Goal: Communication & Community: Answer question/provide support

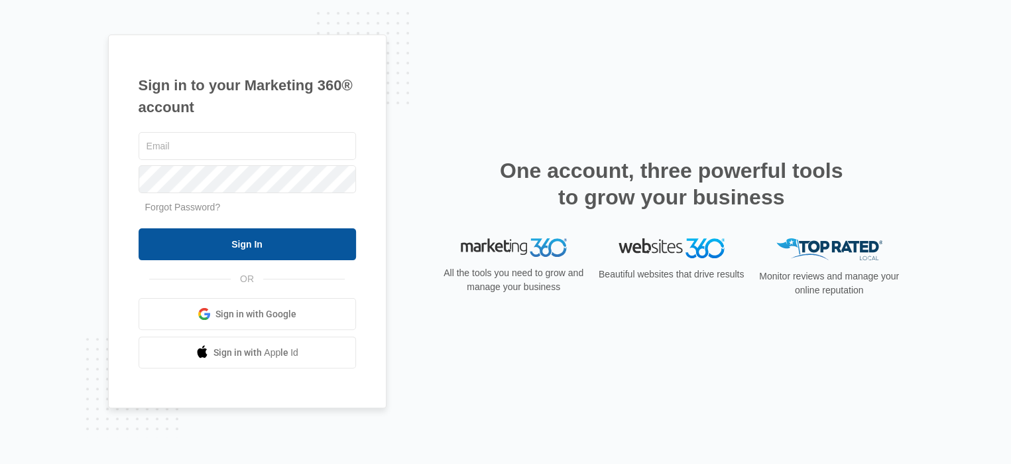
type input "[PERSON_NAME][EMAIL_ADDRESS][DOMAIN_NAME]"
click at [340, 247] on input "Sign In" at bounding box center [248, 244] width 218 height 32
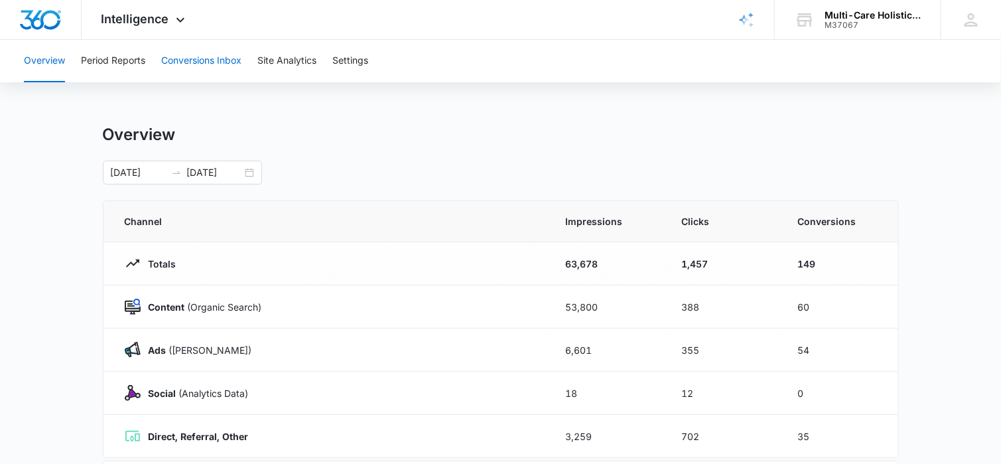
click at [201, 60] on button "Conversions Inbox" at bounding box center [201, 61] width 80 height 42
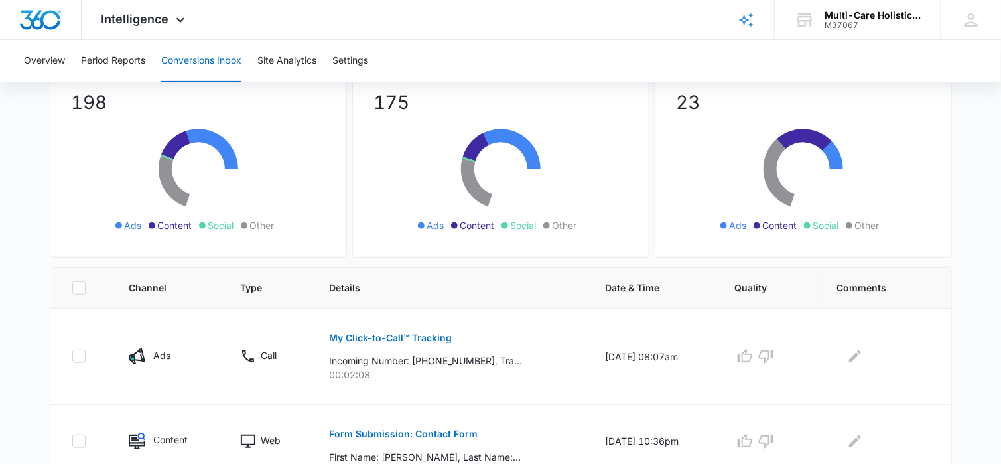
scroll to position [199, 0]
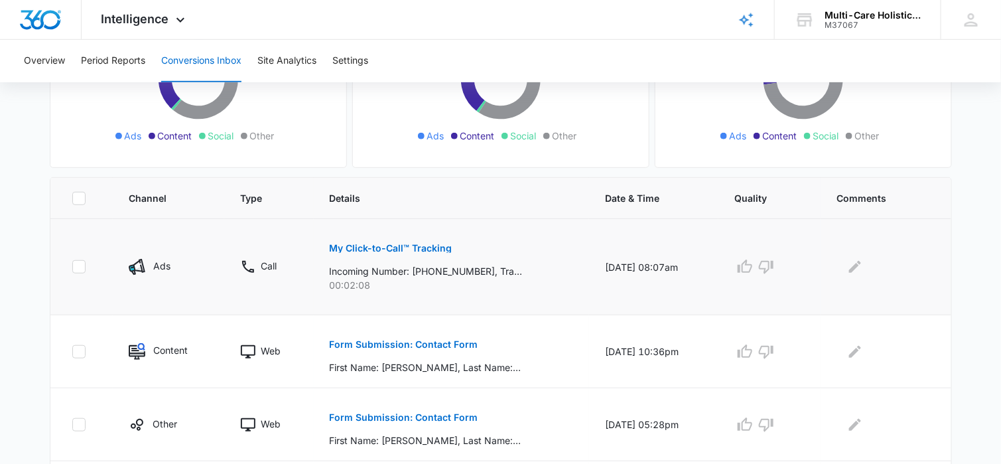
click at [418, 247] on p "My Click-to-Call™ Tracking" at bounding box center [391, 247] width 123 height 9
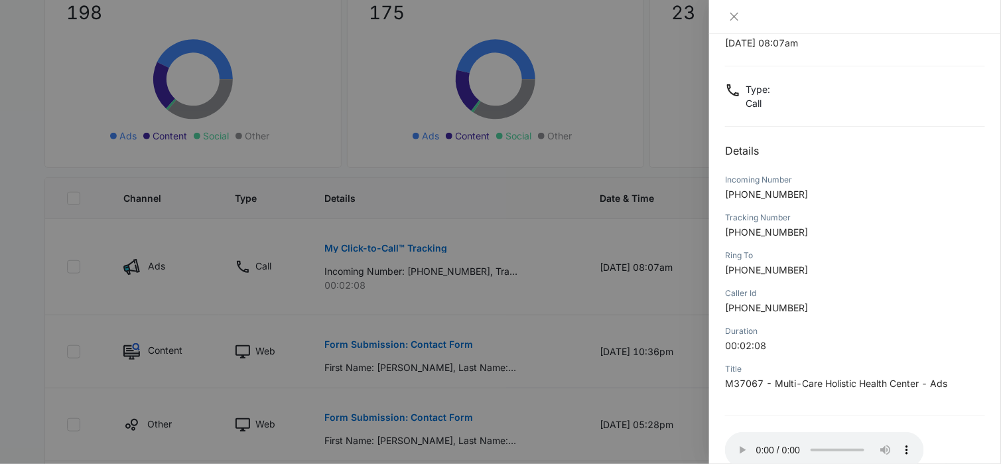
scroll to position [125, 0]
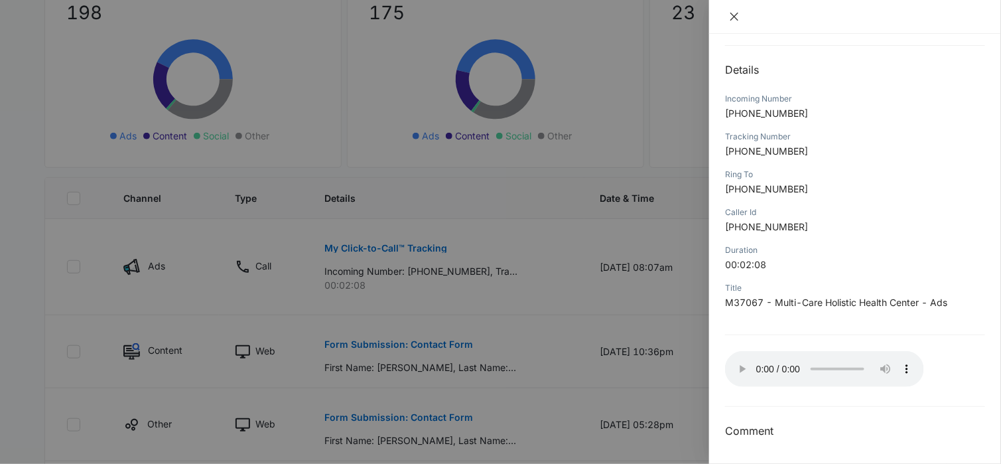
click at [734, 15] on icon "close" at bounding box center [734, 16] width 11 height 11
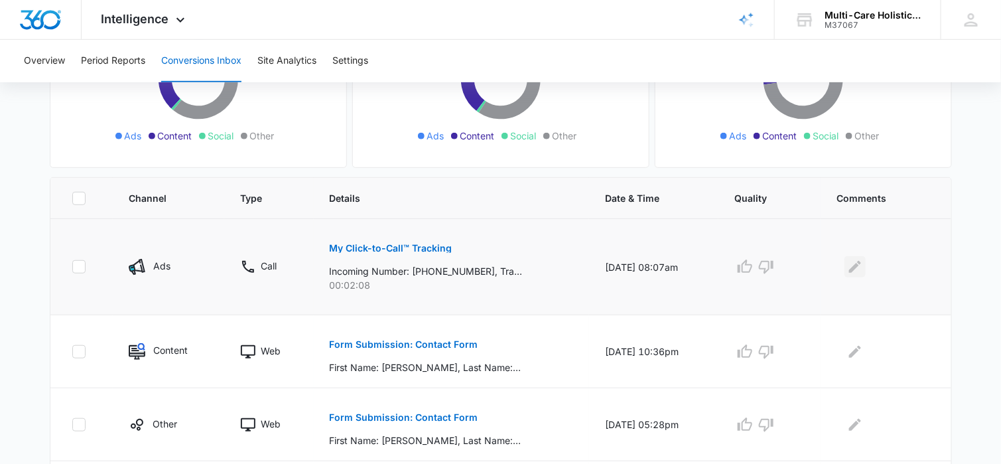
click at [861, 267] on icon "Edit Comments" at bounding box center [855, 267] width 12 height 12
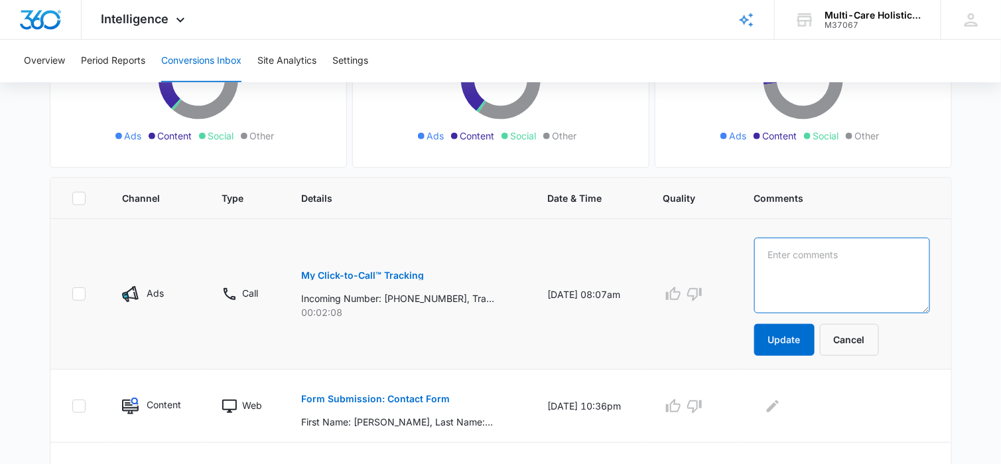
click at [828, 266] on textarea at bounding box center [842, 275] width 176 height 76
type textarea "current pt"
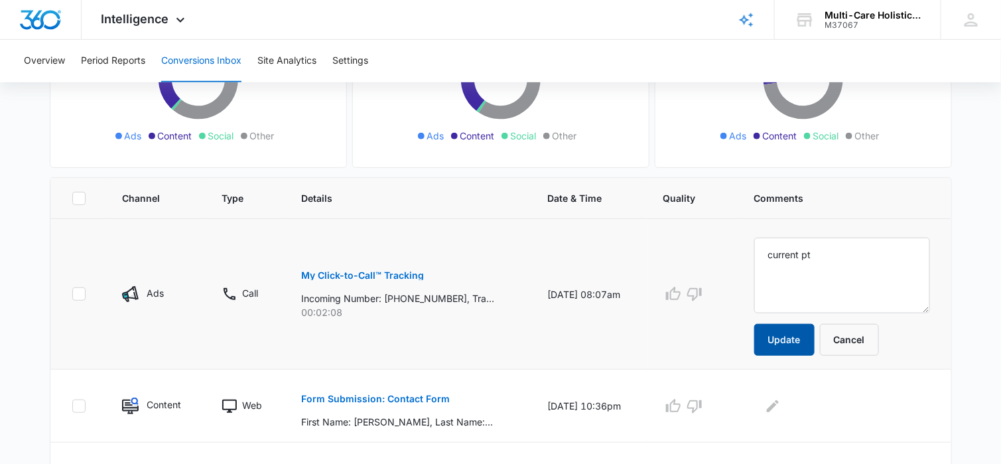
click at [806, 336] on button "Update" at bounding box center [784, 340] width 60 height 32
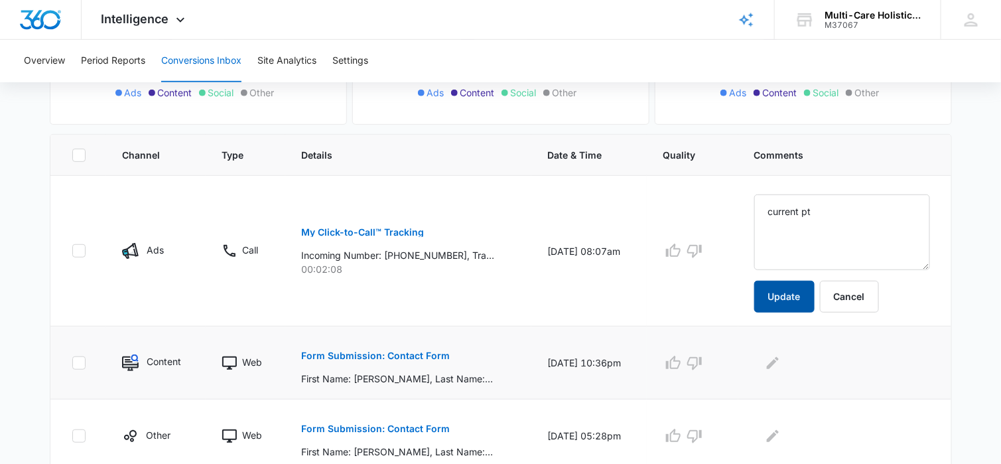
scroll to position [265, 0]
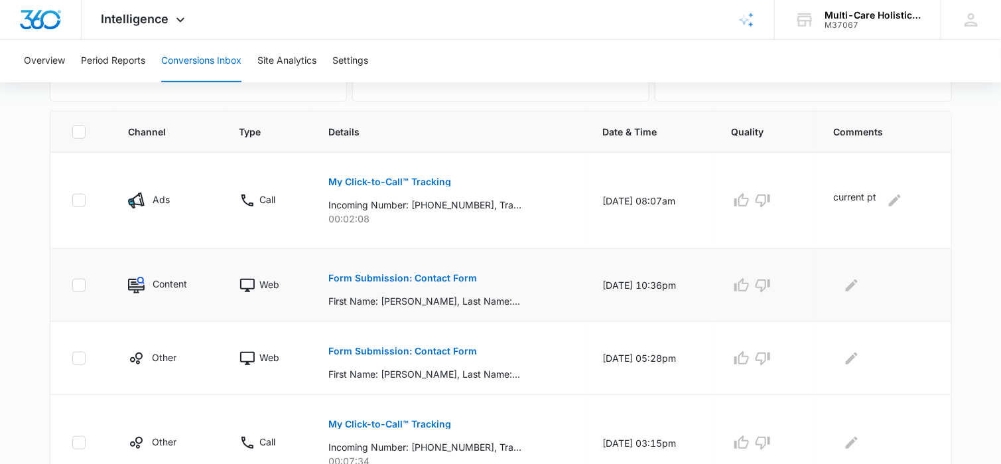
click at [455, 277] on p "Form Submission: Contact Form" at bounding box center [402, 277] width 149 height 9
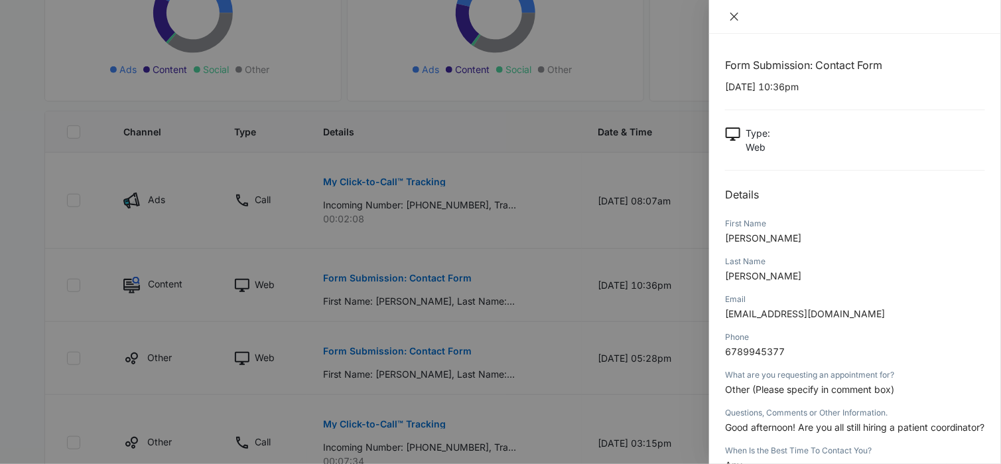
click at [734, 18] on icon "close" at bounding box center [734, 16] width 11 height 11
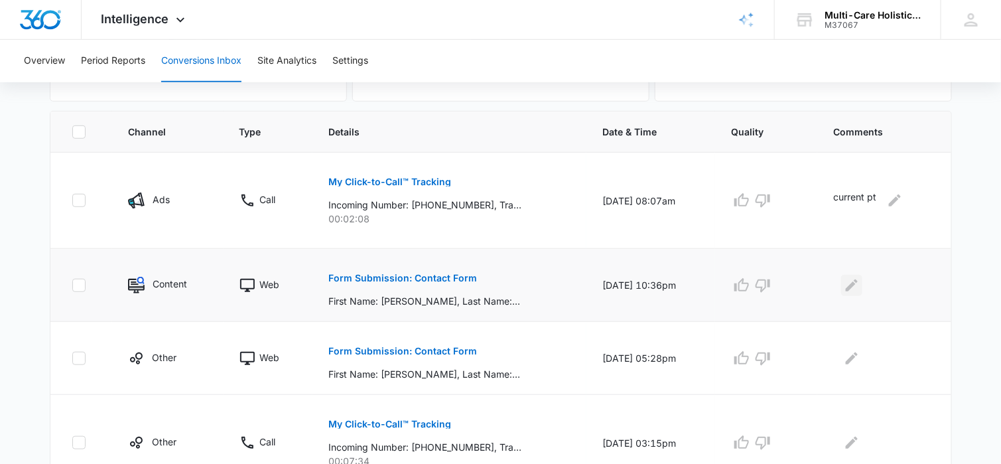
click at [857, 286] on icon "Edit Comments" at bounding box center [852, 285] width 16 height 16
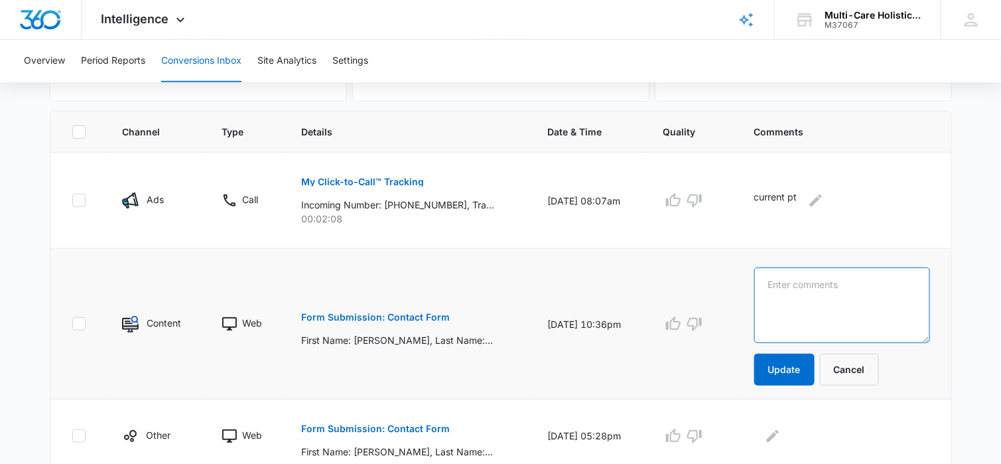
click at [865, 285] on textarea at bounding box center [842, 305] width 176 height 76
type textarea "someone asking if we are hiring"
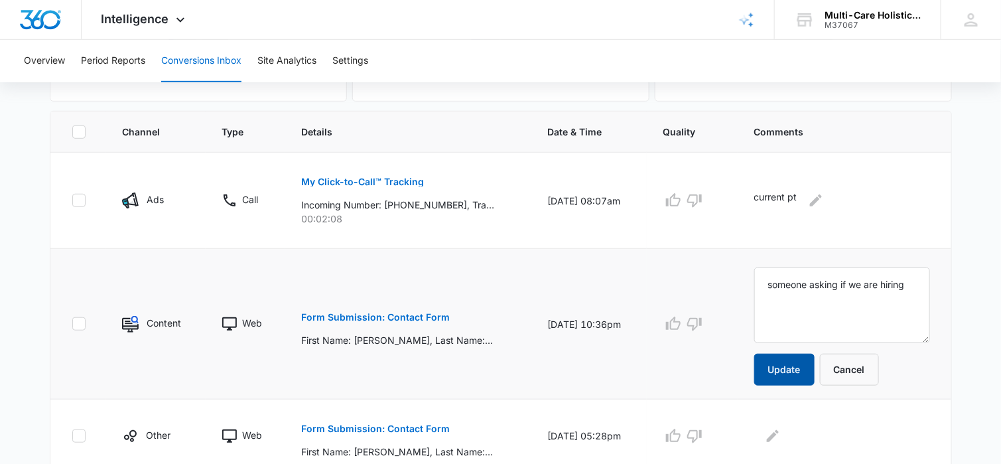
click at [804, 363] on button "Update" at bounding box center [784, 369] width 60 height 32
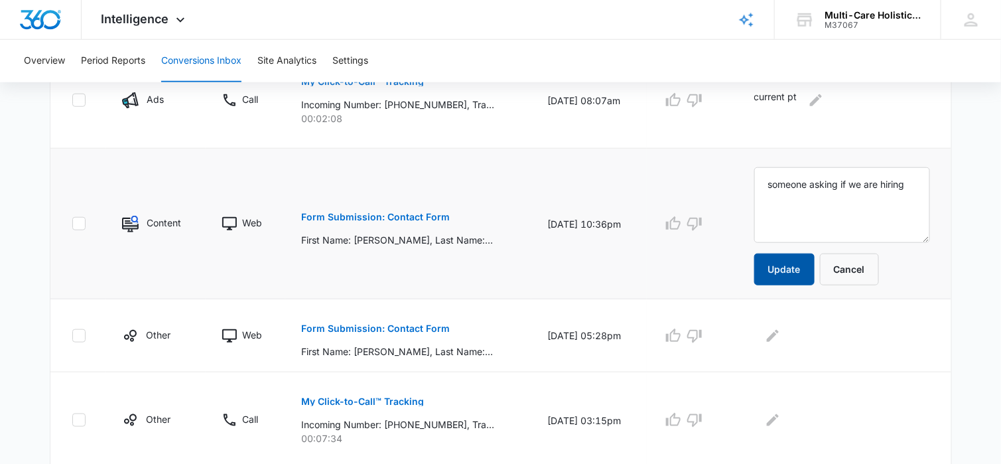
scroll to position [398, 0]
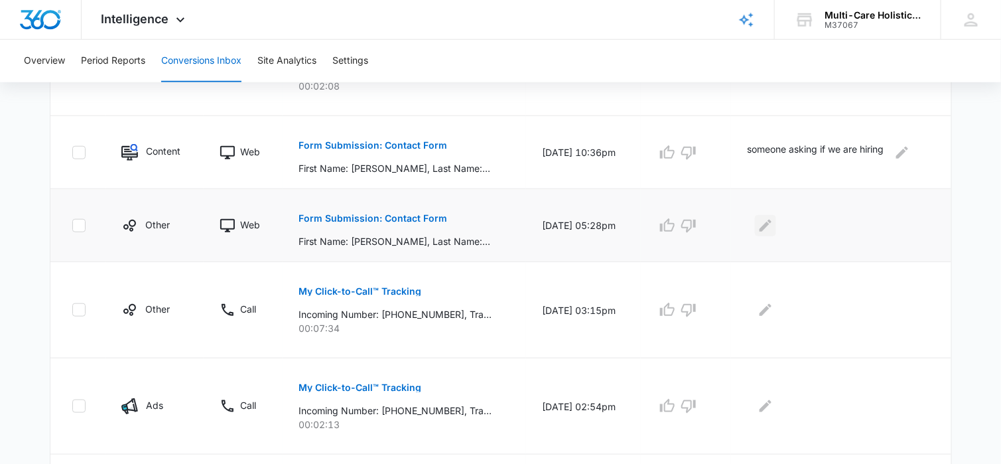
click at [771, 224] on icon "Edit Comments" at bounding box center [765, 225] width 12 height 12
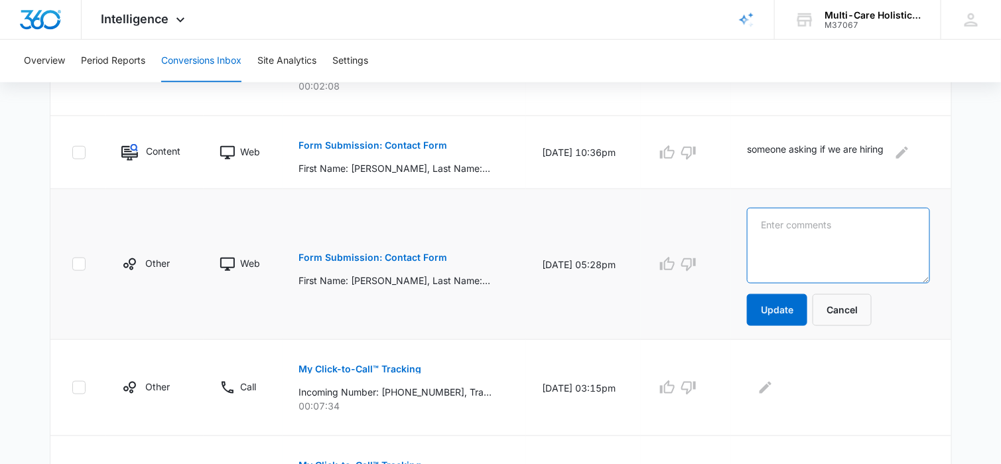
click at [781, 227] on textarea at bounding box center [838, 246] width 182 height 76
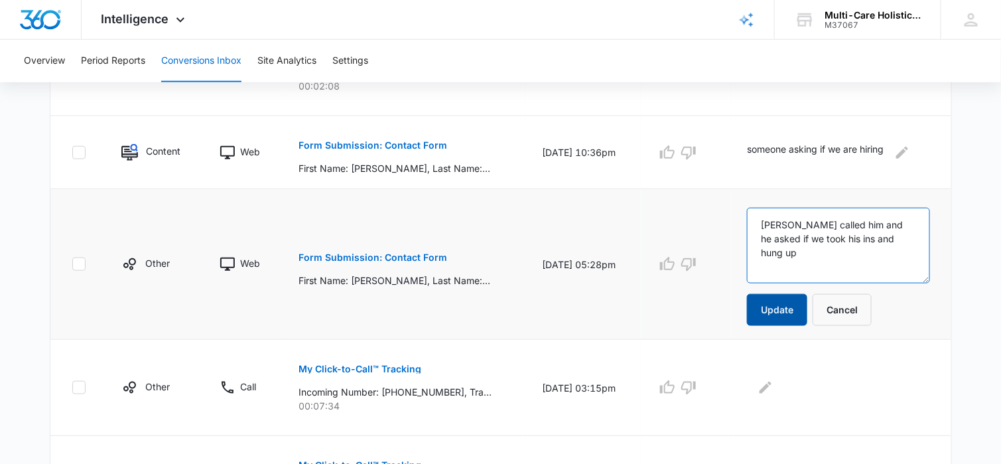
type textarea "[PERSON_NAME] called him and he asked if we took his ins and hung up"
click at [792, 302] on button "Update" at bounding box center [777, 310] width 60 height 32
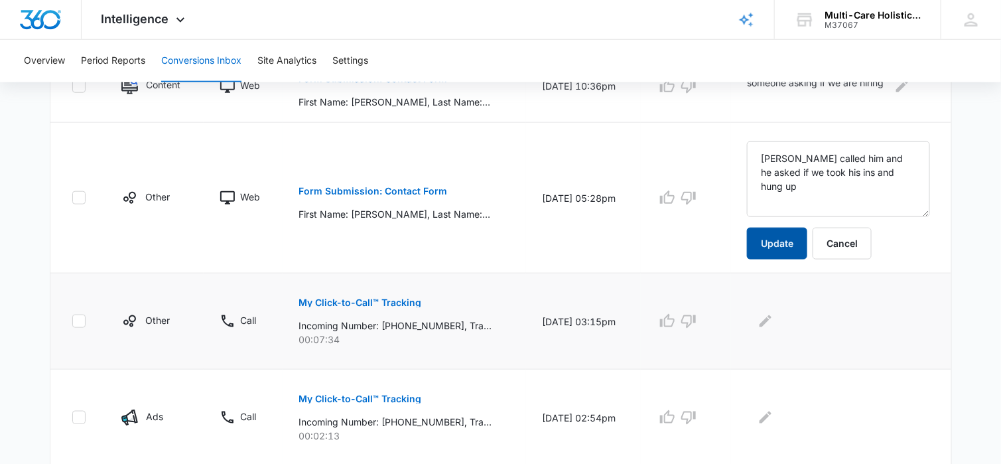
scroll to position [531, 0]
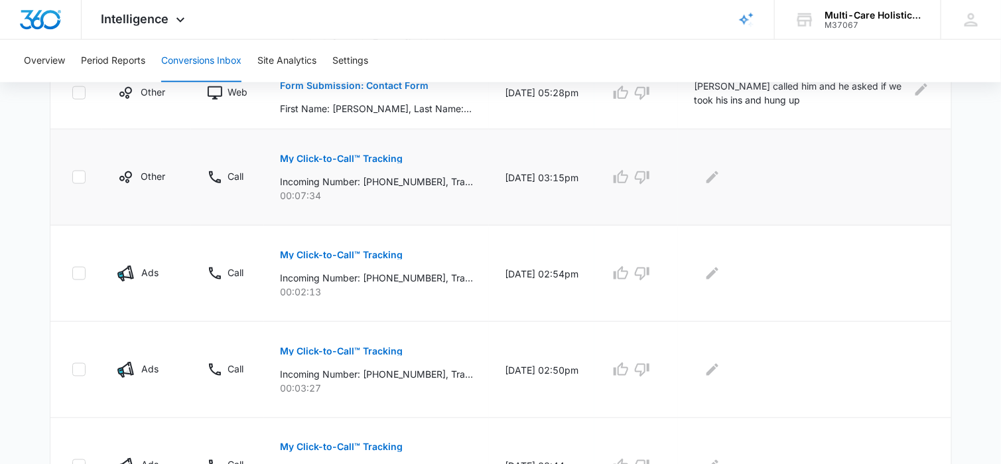
click at [395, 157] on p "My Click-to-Call™ Tracking" at bounding box center [341, 158] width 123 height 9
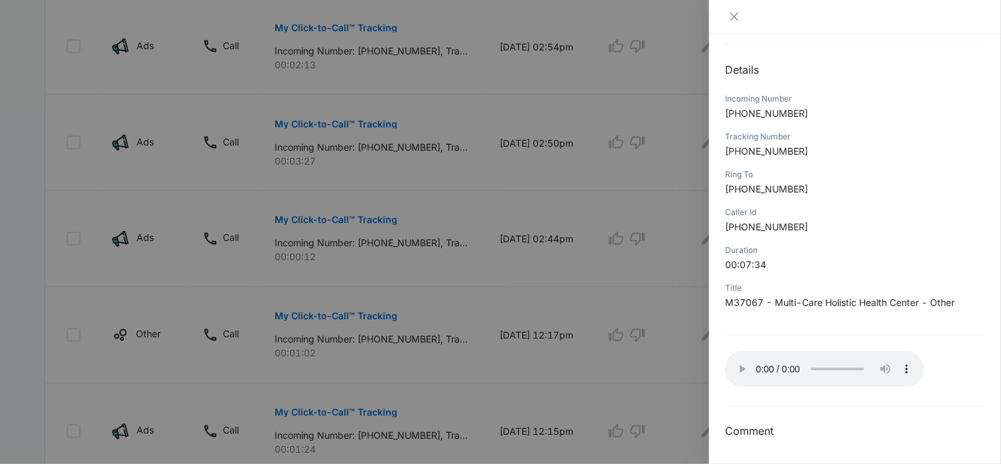
scroll to position [796, 0]
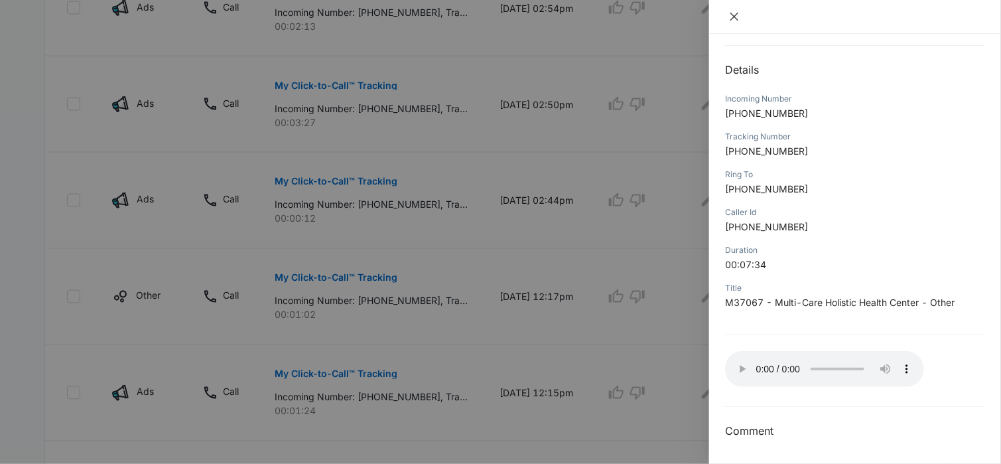
click at [732, 18] on icon "close" at bounding box center [734, 17] width 8 height 8
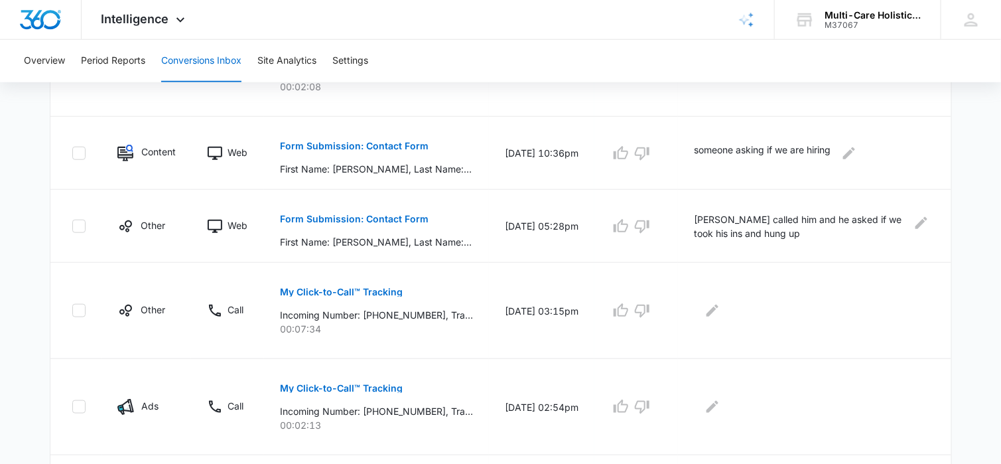
scroll to position [398, 0]
click at [629, 310] on icon "button" at bounding box center [621, 310] width 16 height 16
click at [720, 307] on icon "Edit Comments" at bounding box center [712, 310] width 16 height 16
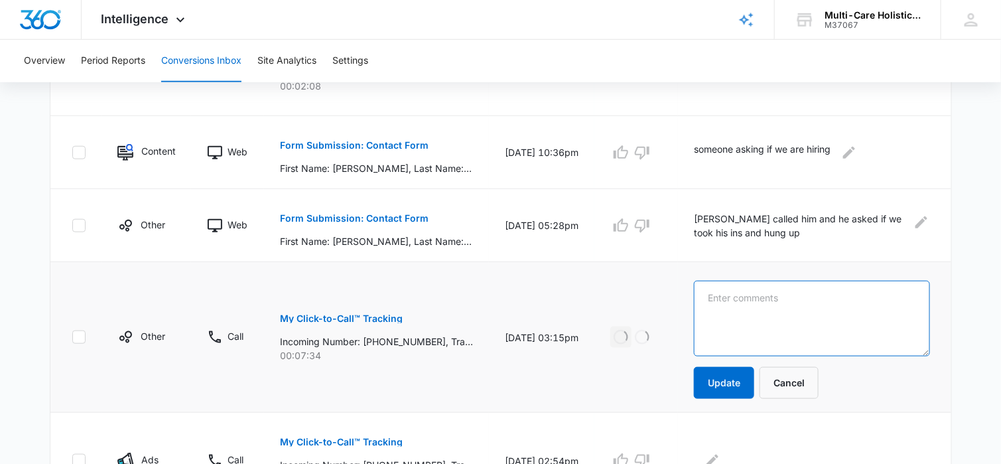
click at [740, 300] on textarea at bounding box center [811, 319] width 235 height 76
type textarea "booked [PERSON_NAME] for holistic consult"
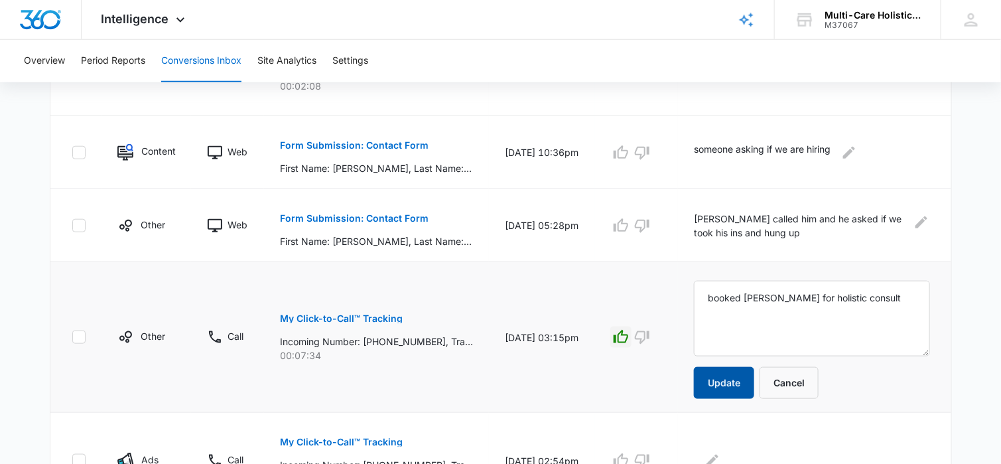
click at [737, 376] on button "Update" at bounding box center [724, 383] width 60 height 32
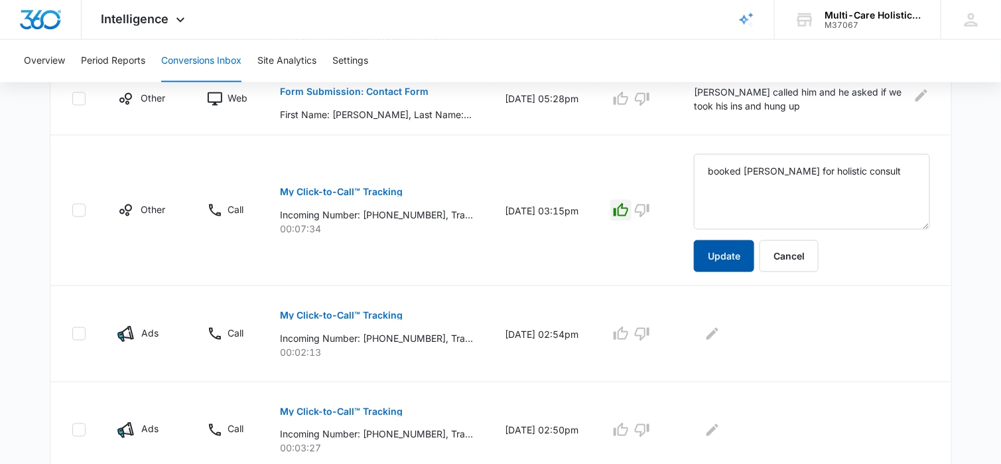
scroll to position [531, 0]
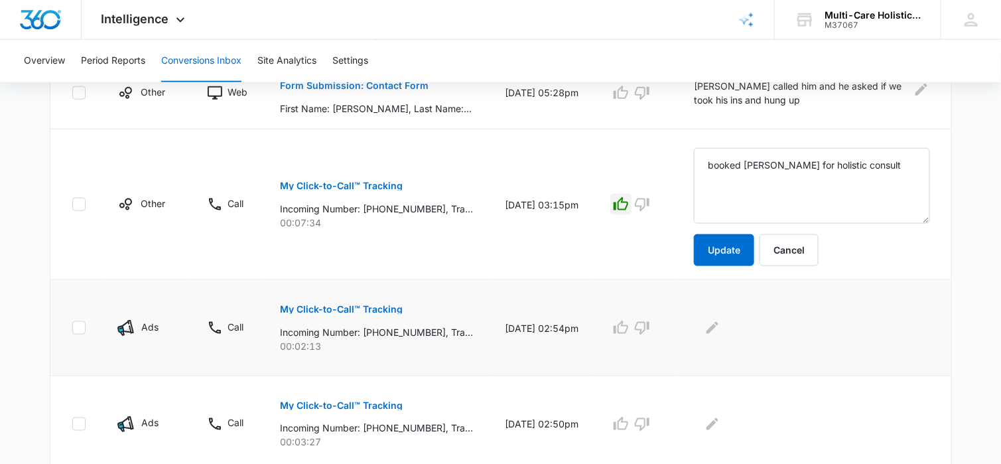
click at [384, 307] on p "My Click-to-Call™ Tracking" at bounding box center [341, 308] width 123 height 9
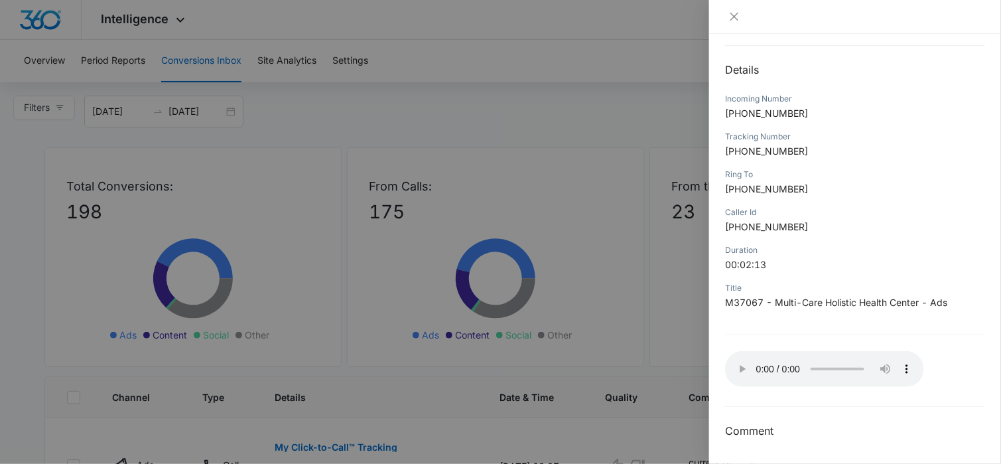
scroll to position [66, 0]
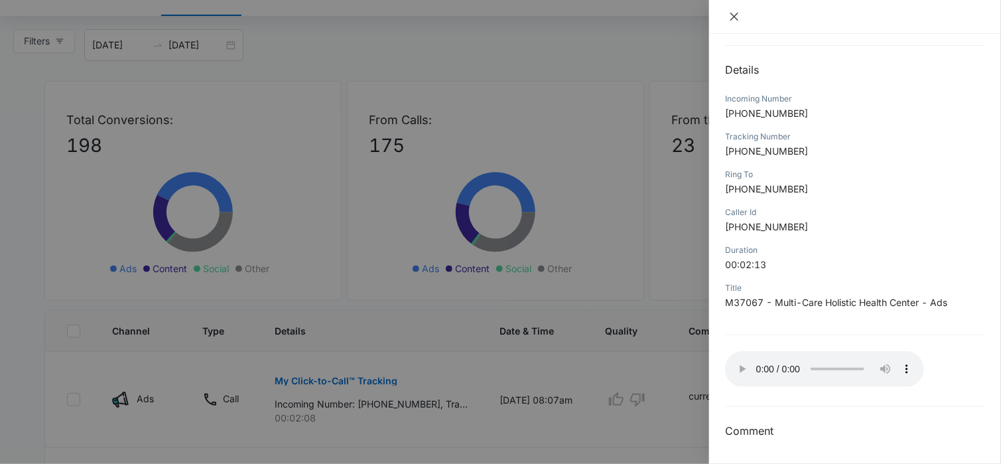
click at [732, 15] on icon "close" at bounding box center [734, 16] width 11 height 11
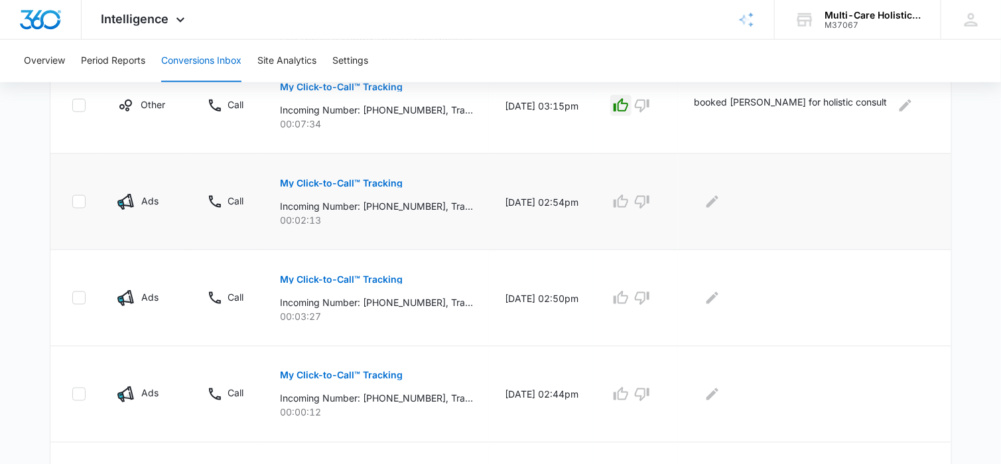
scroll to position [531, 0]
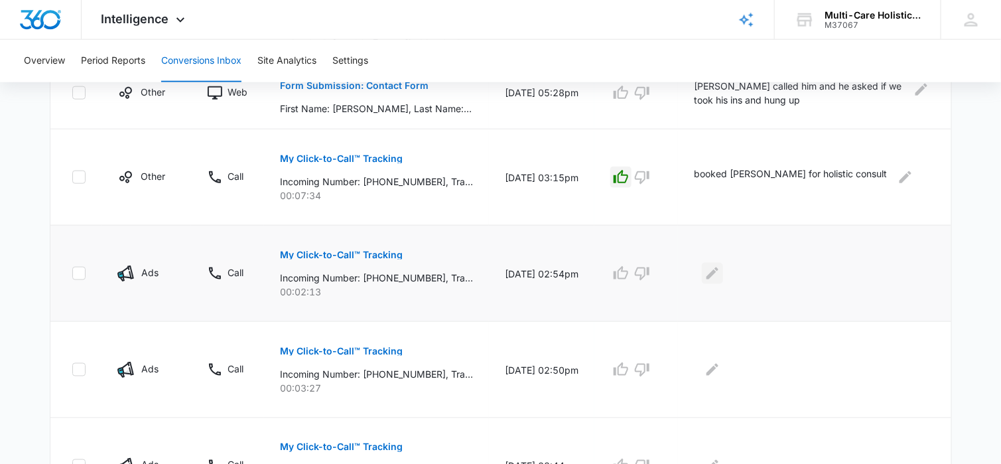
click at [720, 269] on icon "Edit Comments" at bounding box center [712, 273] width 16 height 16
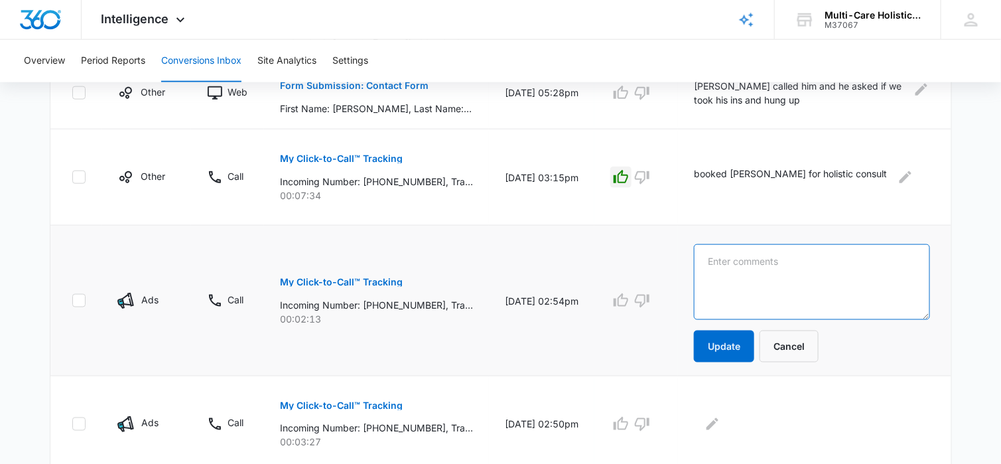
click at [727, 261] on textarea at bounding box center [811, 282] width 235 height 76
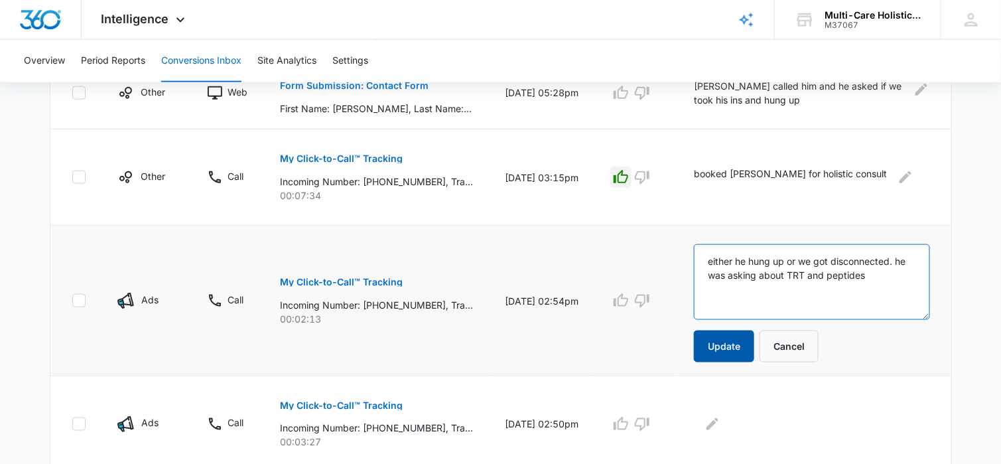
type textarea "either he hung up or we got disconnected. he was asking about TRT and peptides"
click at [736, 344] on button "Update" at bounding box center [724, 346] width 60 height 32
